Goal: Check status

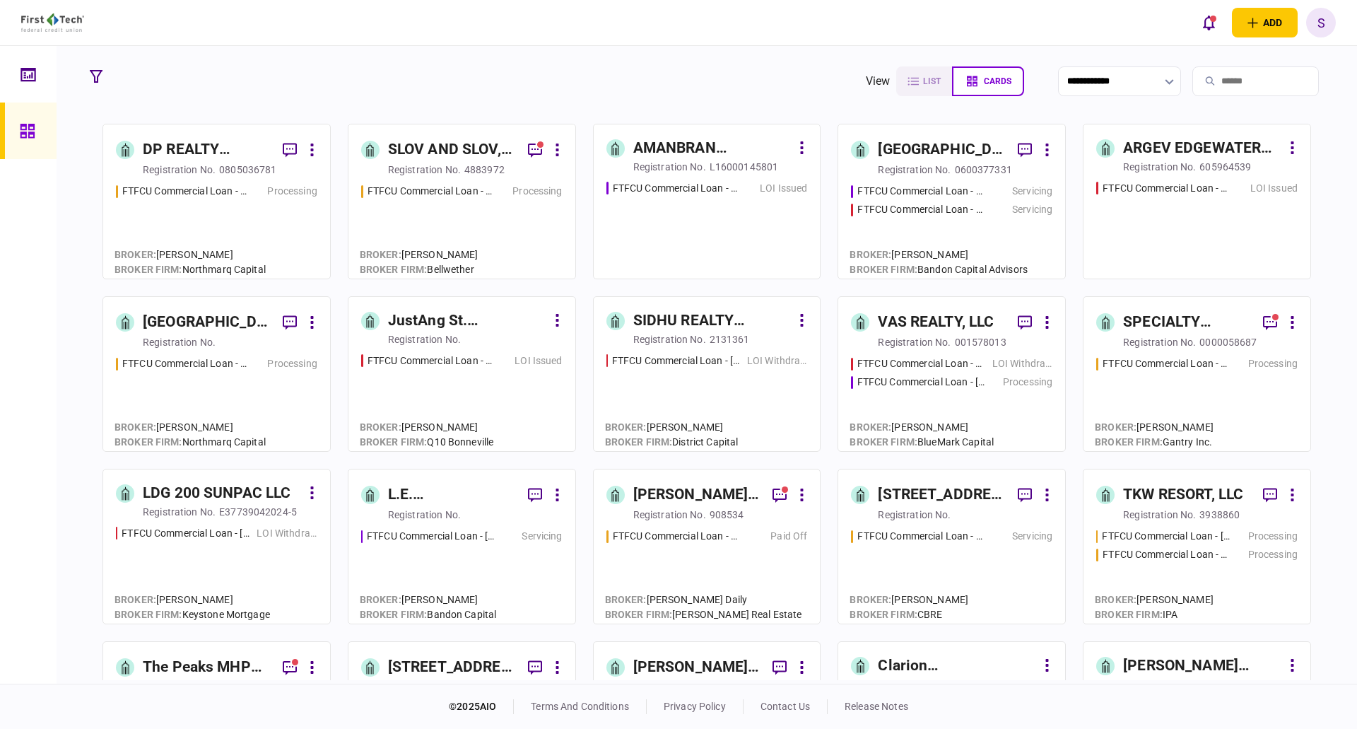
click at [705, 197] on div "FTFCU Commercial Loan - [STREET_ADDRESS] LOI Issued" at bounding box center [706, 224] width 201 height 86
click at [1204, 209] on div "FTFCU Commercial Loan - [STREET_ADDRESS] LOI Issued" at bounding box center [1196, 224] width 201 height 86
